Goal: Use online tool/utility

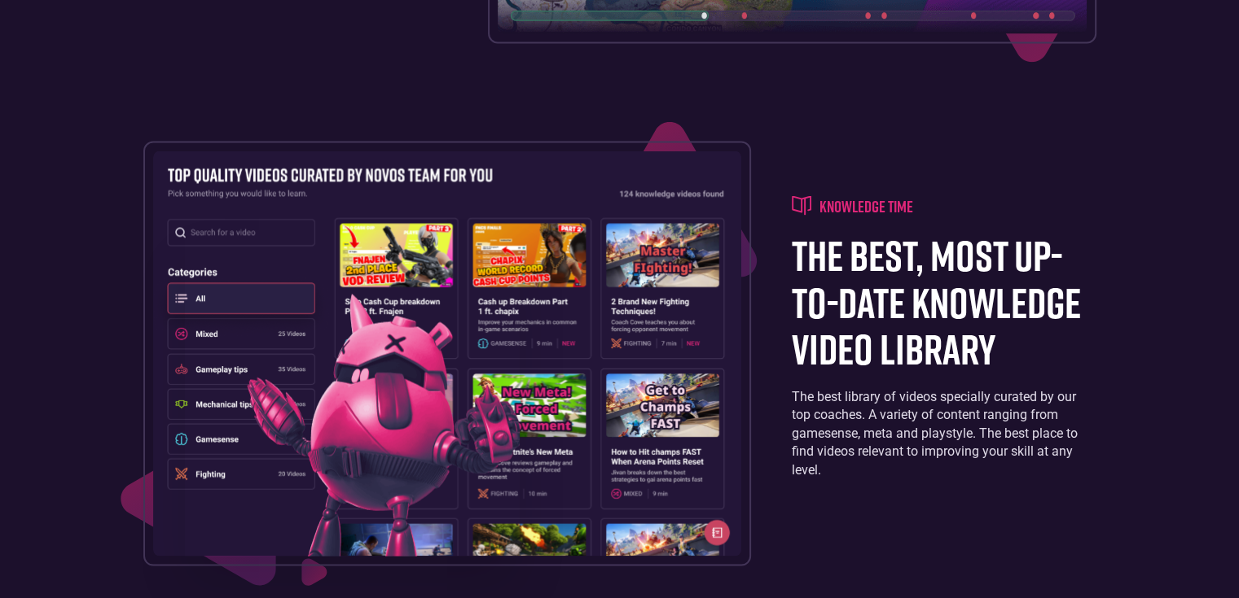
scroll to position [4266, 0]
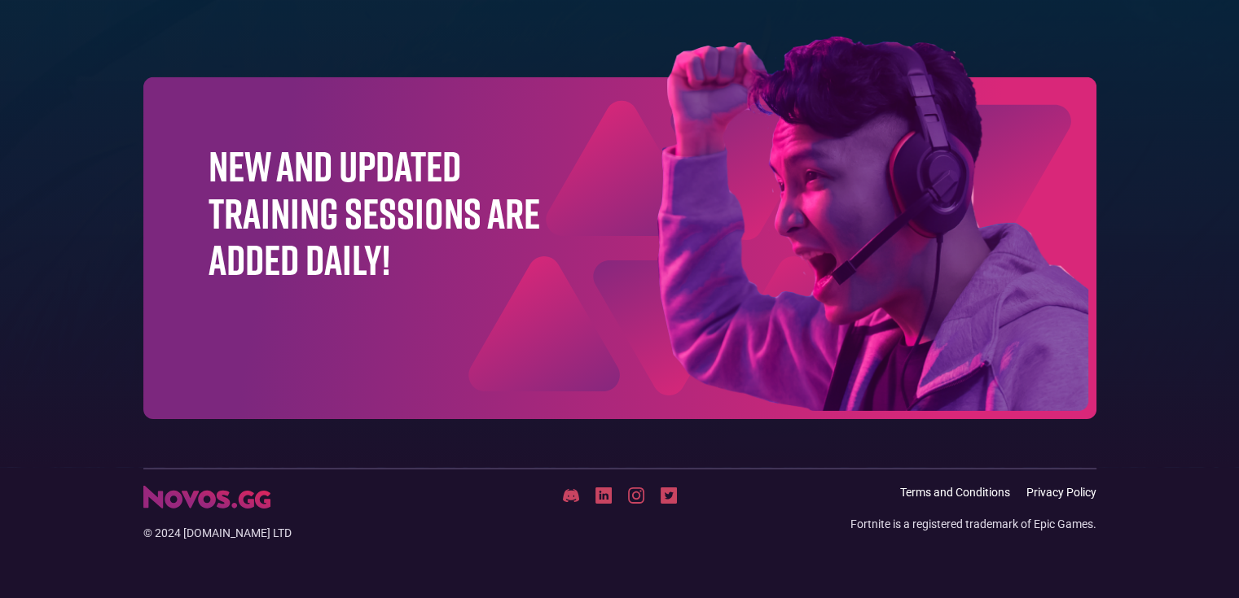
click at [572, 502] on img at bounding box center [571, 496] width 16 height 15
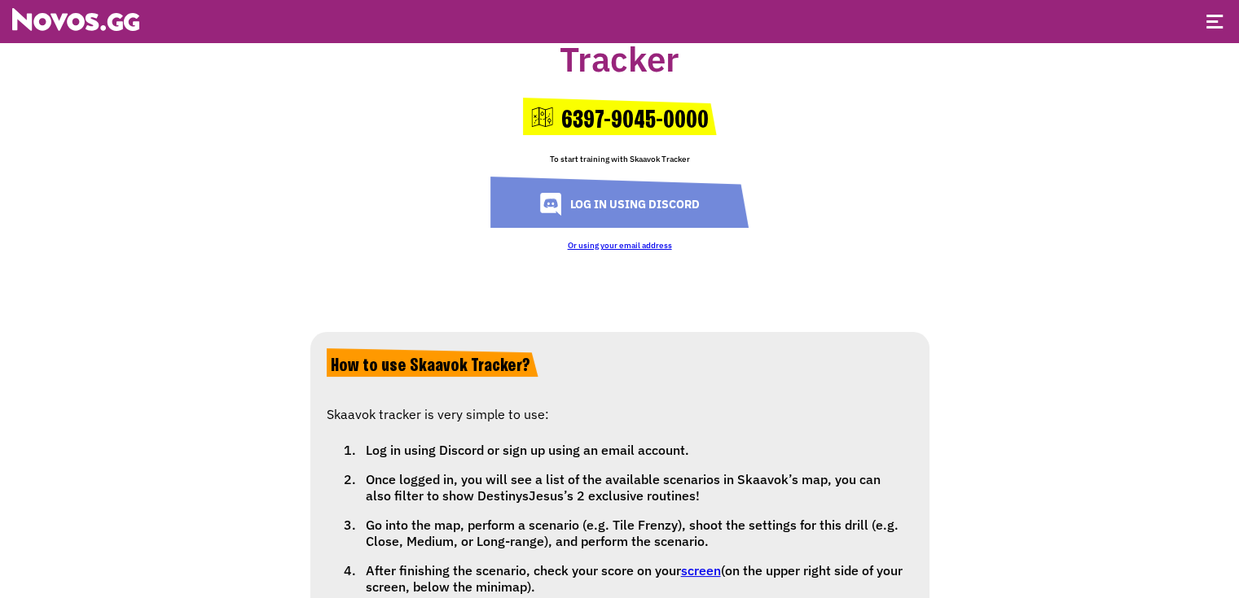
scroll to position [173, 0]
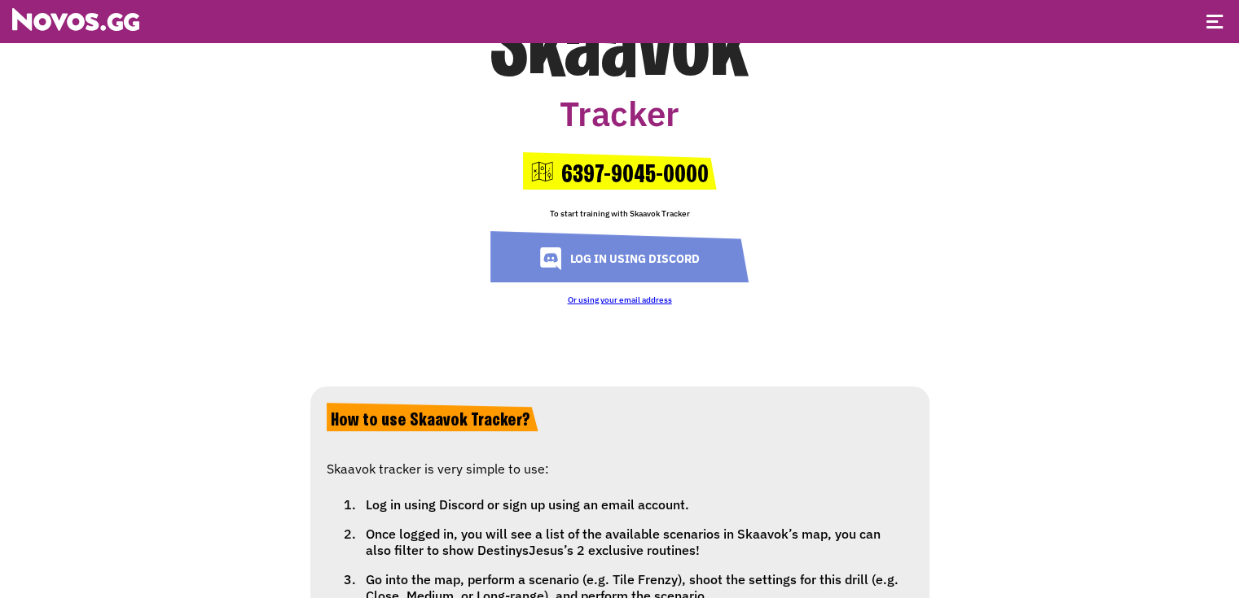
click at [604, 258] on link "Log in using Discord" at bounding box center [619, 256] width 258 height 51
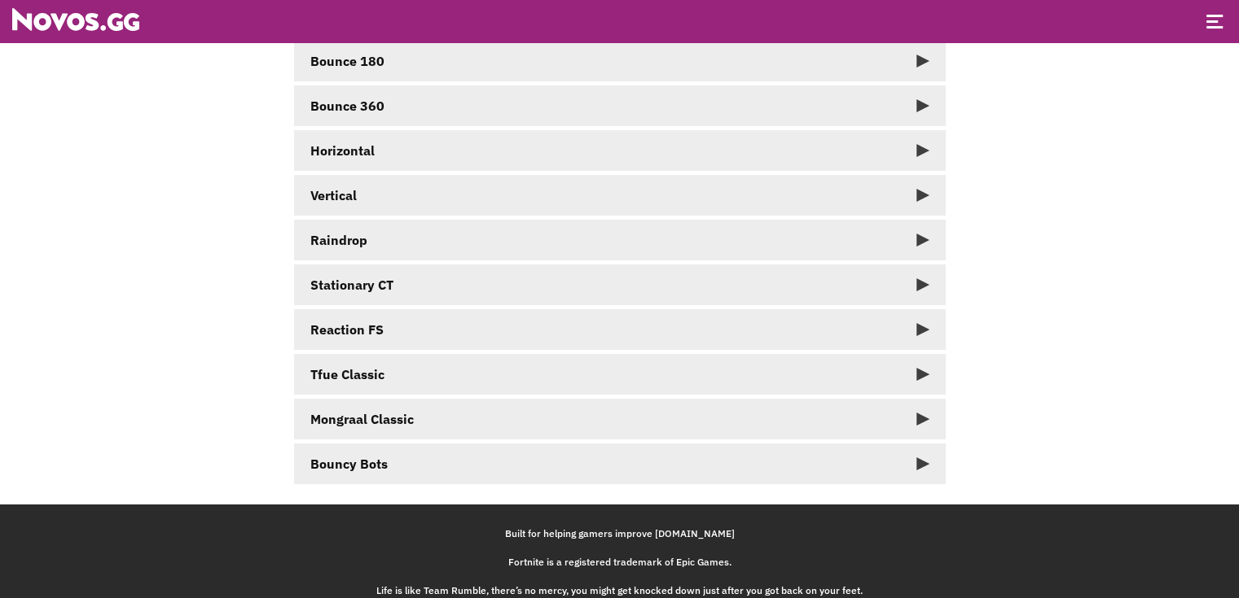
scroll to position [22, 0]
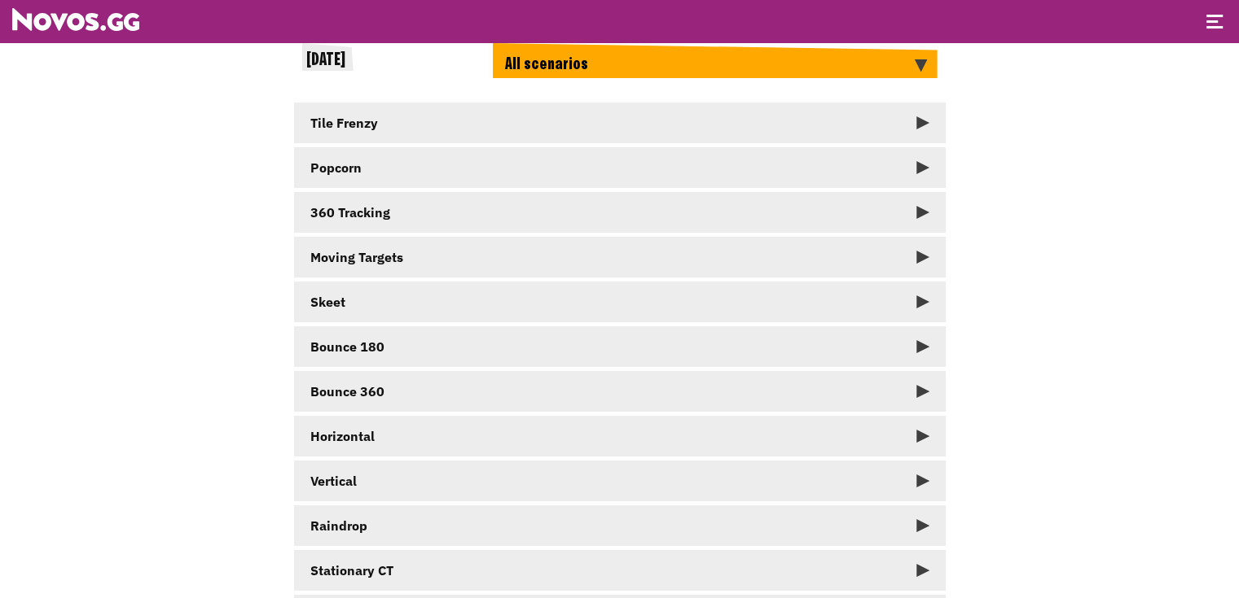
click at [506, 132] on link "Tile Frenzy" at bounding box center [619, 123] width 651 height 41
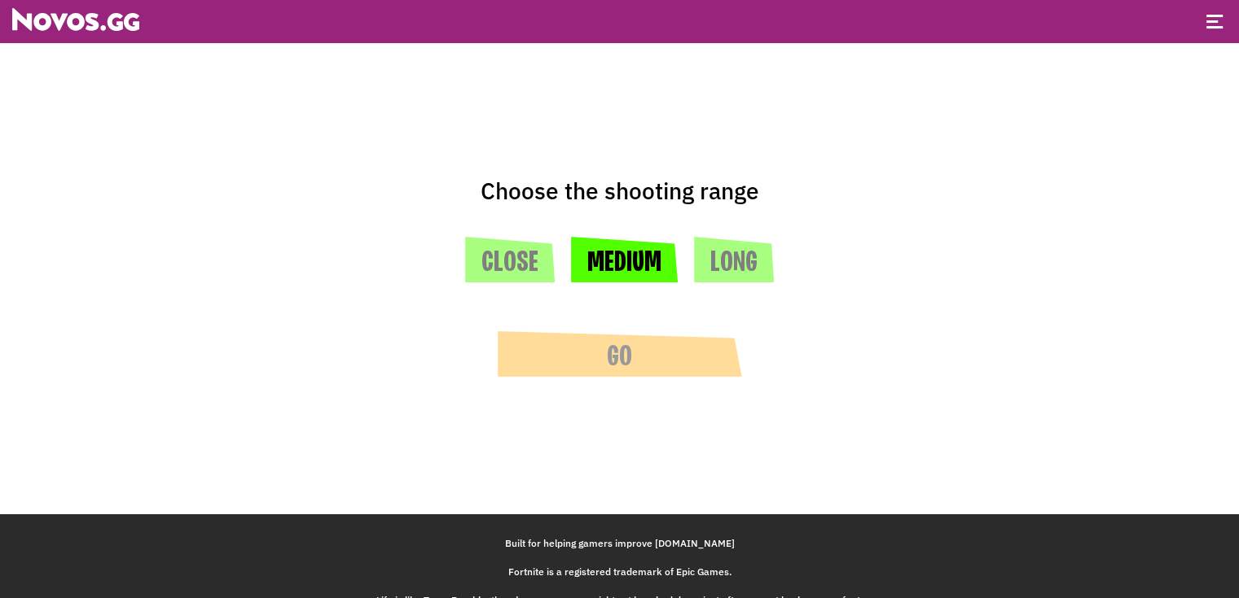
click at [616, 271] on button "Medium" at bounding box center [624, 260] width 107 height 46
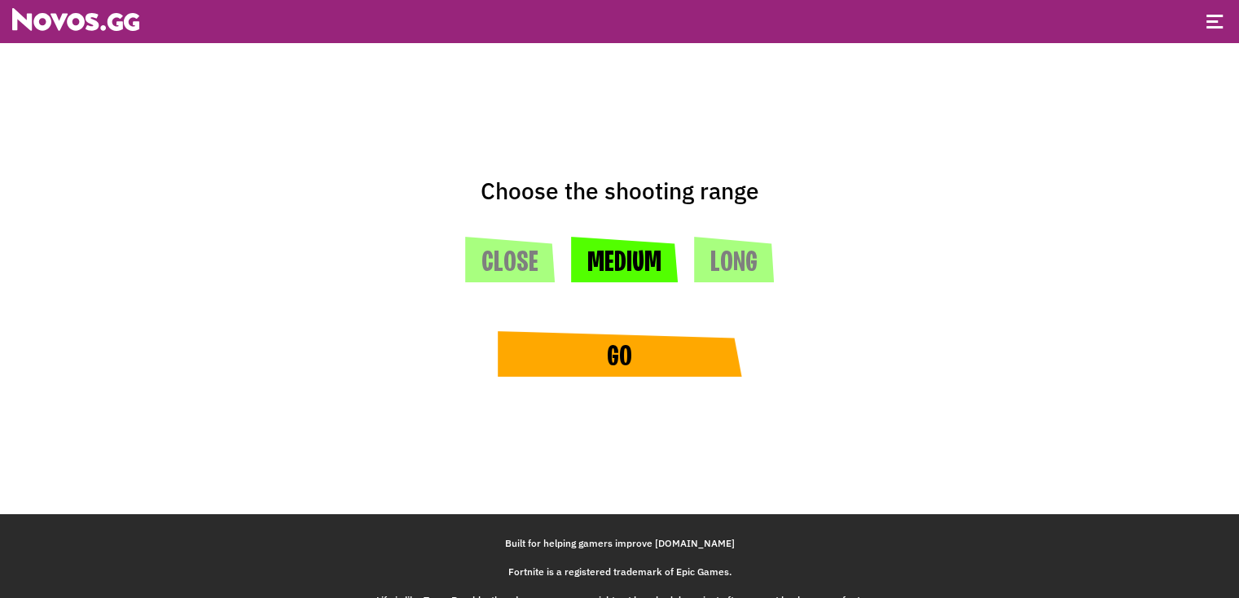
click at [625, 356] on button "Go" at bounding box center [620, 354] width 244 height 46
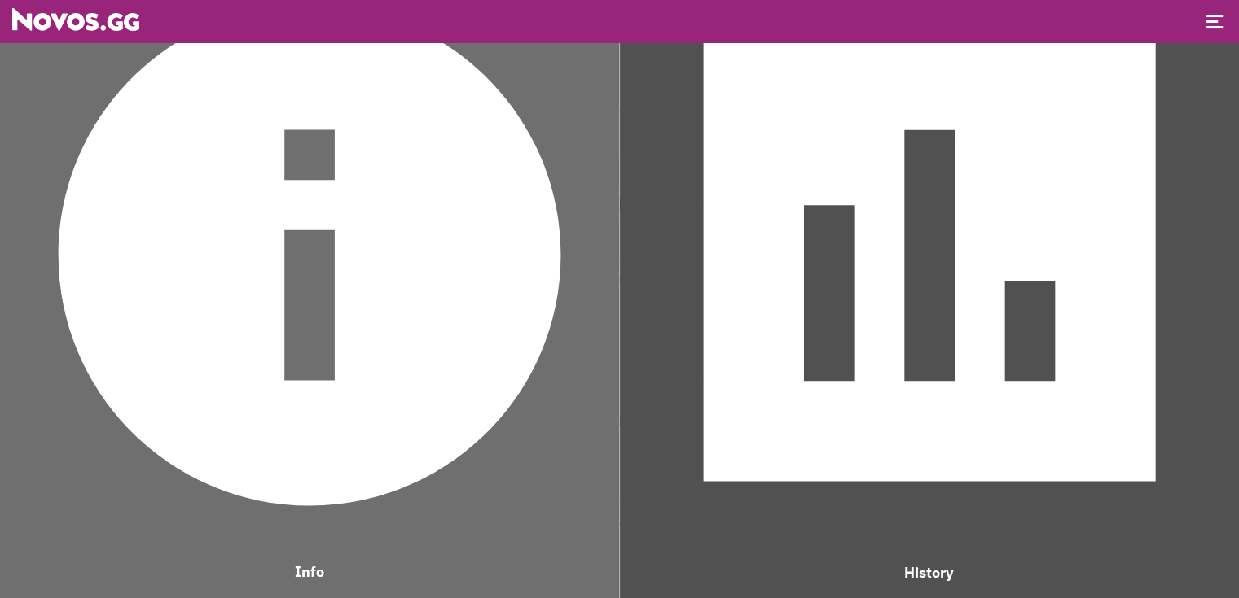
click at [901, 384] on img at bounding box center [929, 255] width 603 height 603
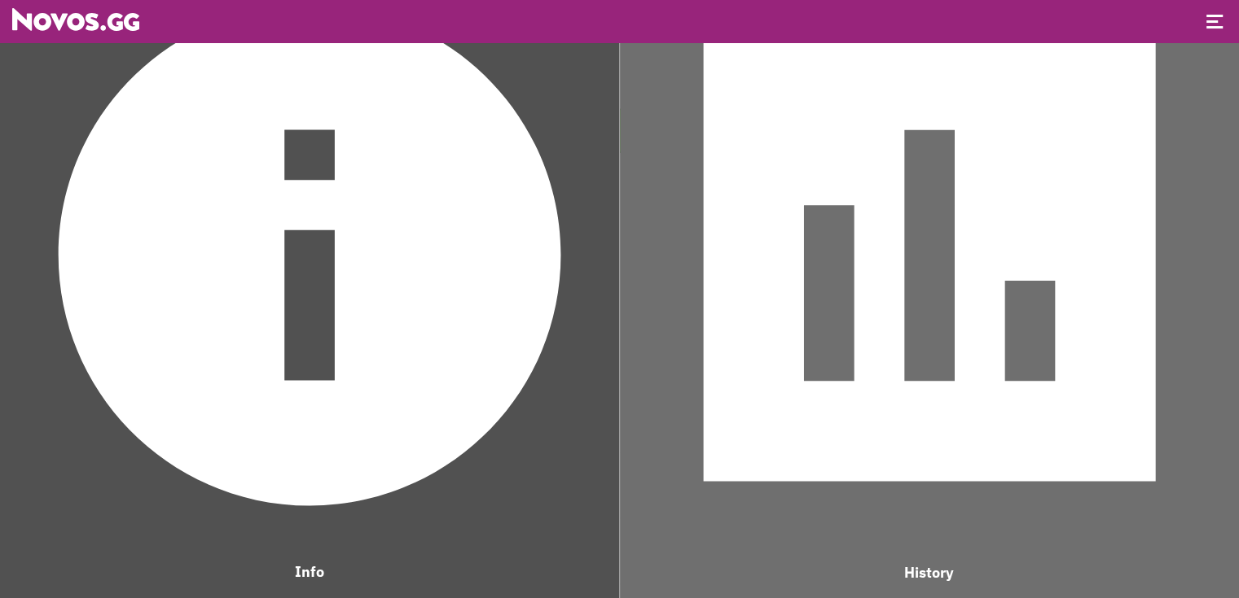
scroll to position [1081, 606]
click at [900, 384] on img at bounding box center [929, 255] width 603 height 603
click at [860, 383] on img at bounding box center [929, 255] width 603 height 603
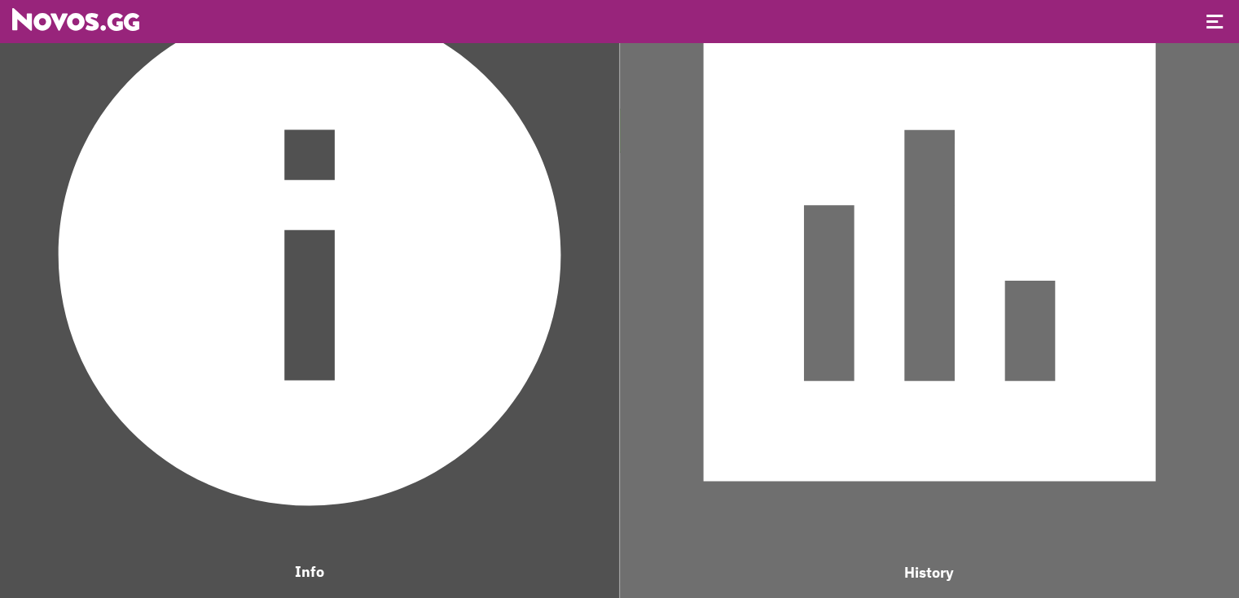
click at [471, 366] on img at bounding box center [309, 255] width 603 height 603
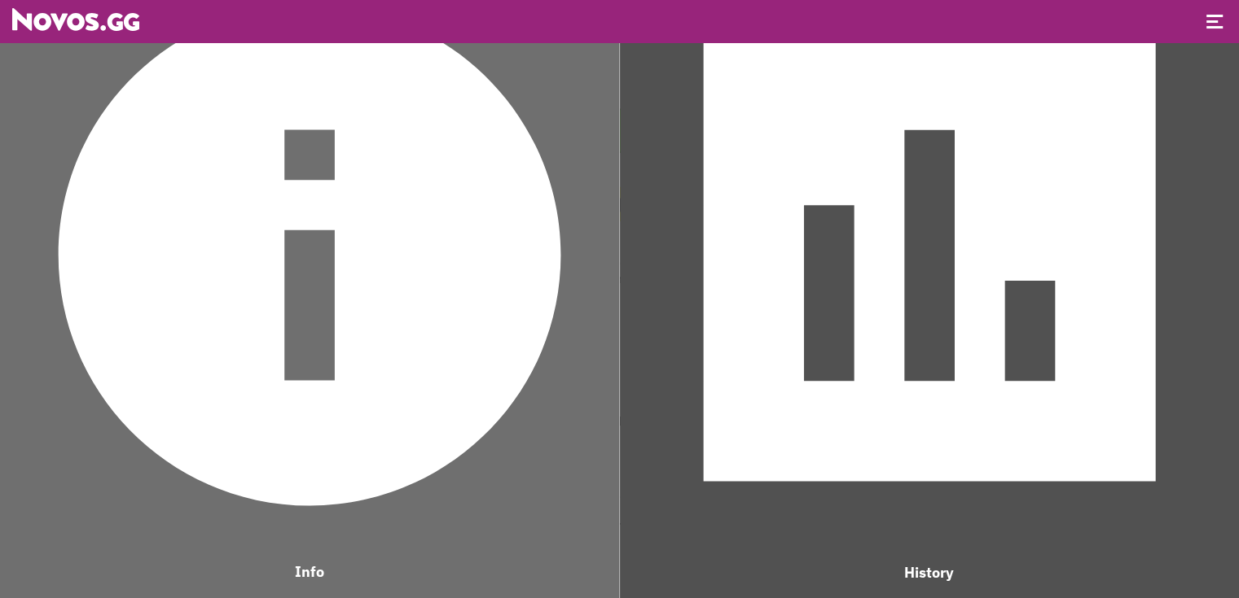
click at [471, 366] on img at bounding box center [309, 255] width 603 height 603
click at [1211, 35] on header at bounding box center [619, 21] width 1239 height 42
click at [1217, 23] on div at bounding box center [1214, 23] width 16 height 16
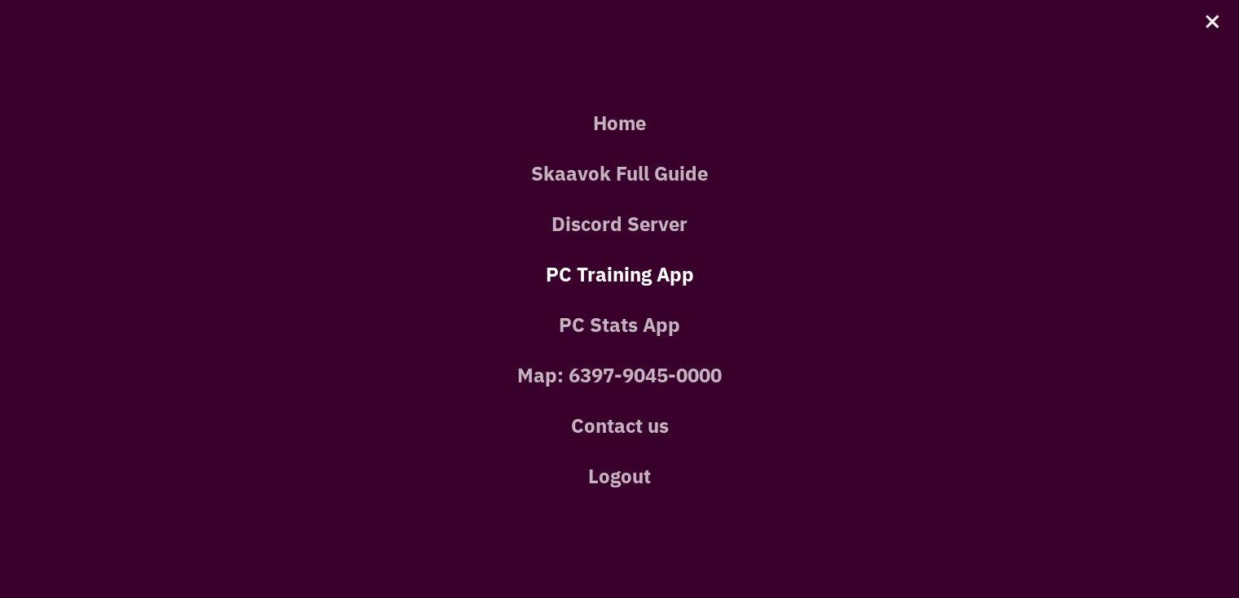
click at [659, 263] on link "PC Training App" at bounding box center [619, 274] width 1190 height 50
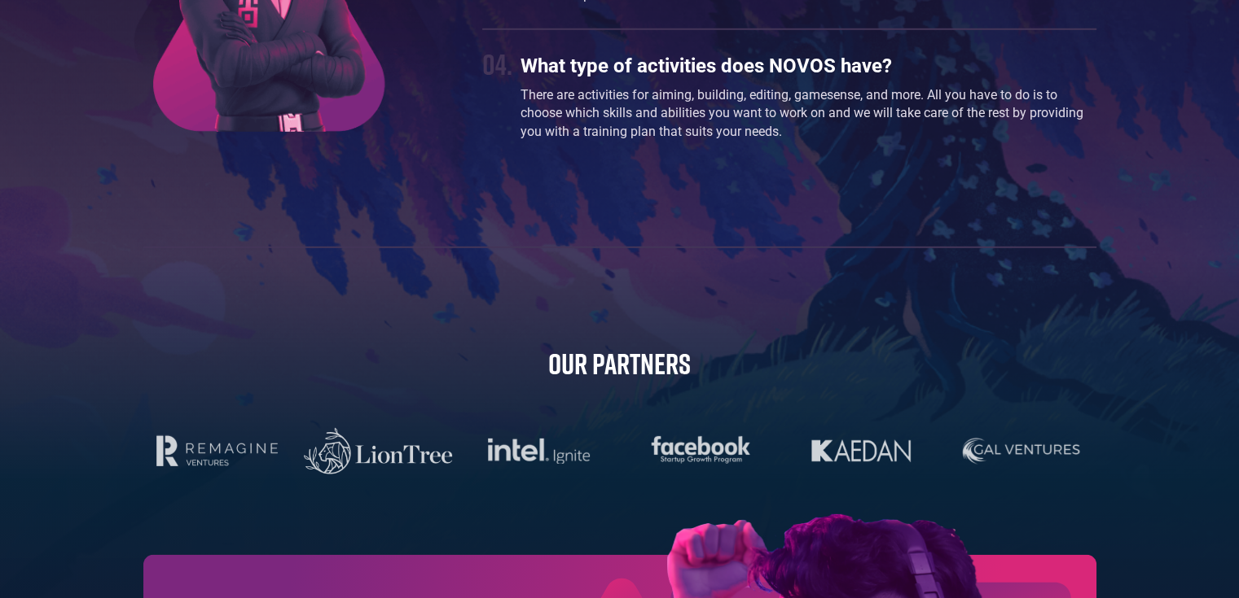
scroll to position [5253, 0]
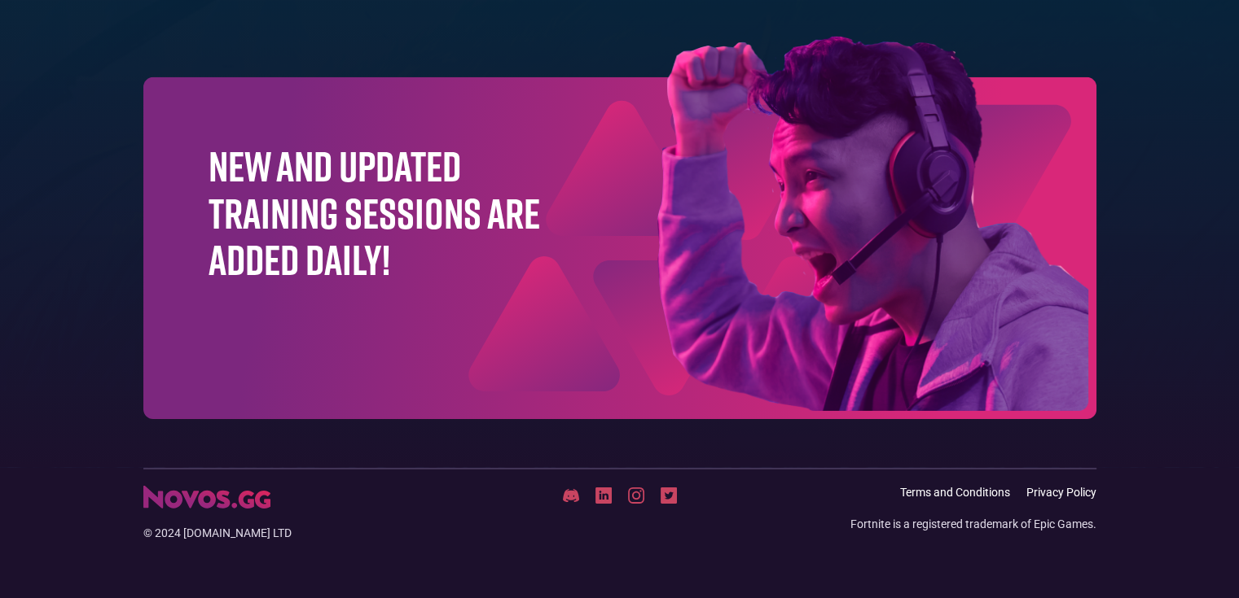
click at [638, 497] on img at bounding box center [636, 496] width 16 height 16
